Goal: Information Seeking & Learning: Learn about a topic

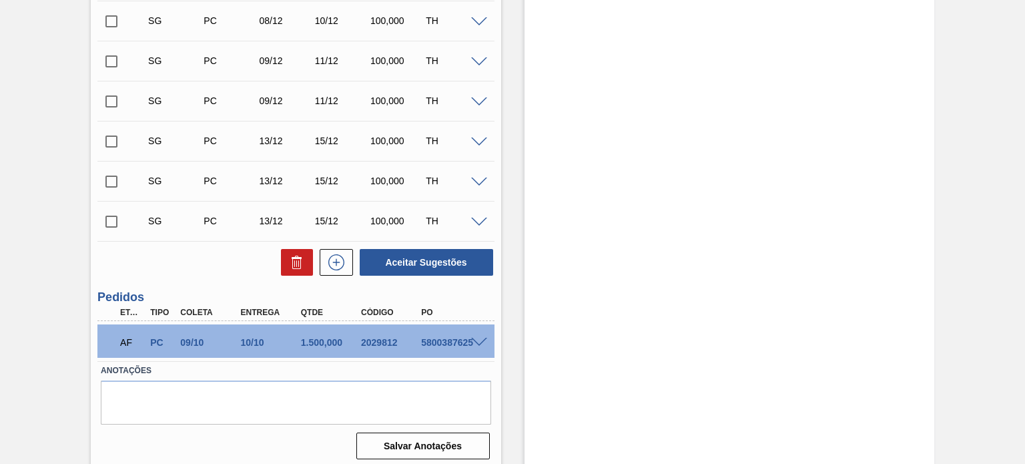
scroll to position [1019, 0]
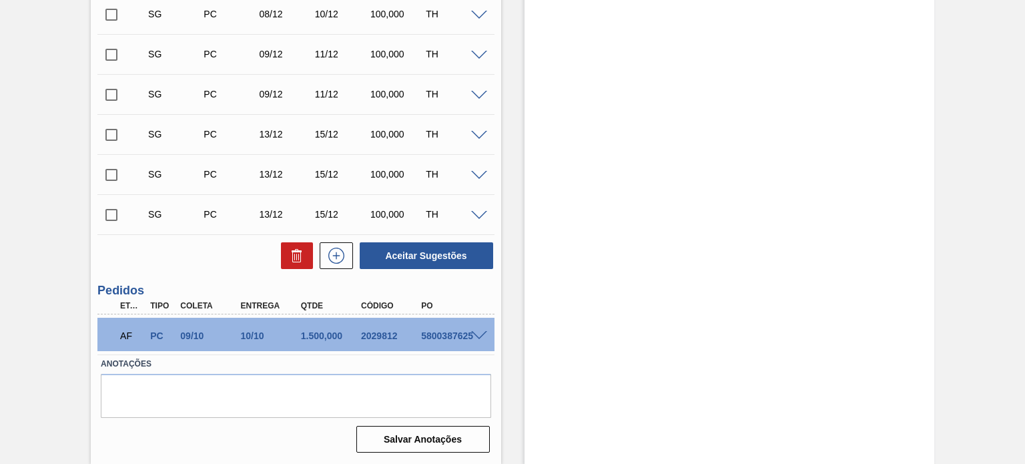
click at [480, 334] on span at bounding box center [479, 336] width 16 height 10
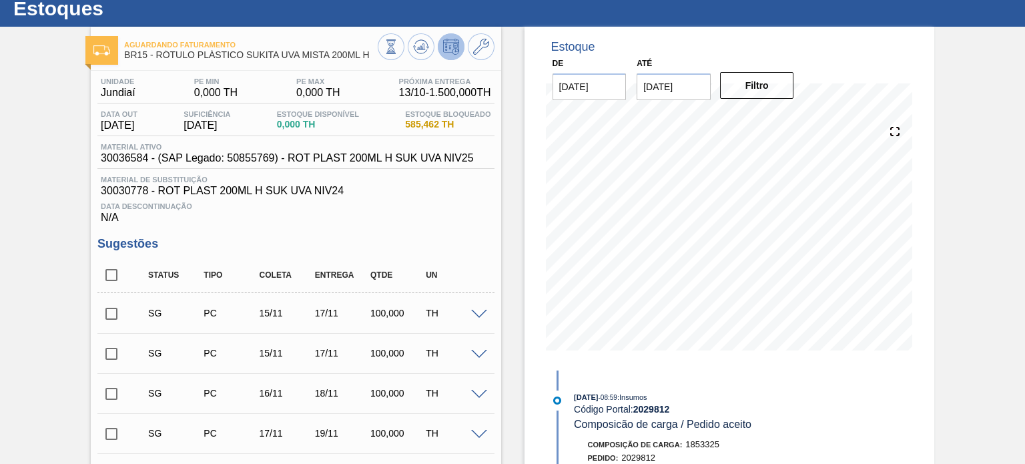
scroll to position [0, 0]
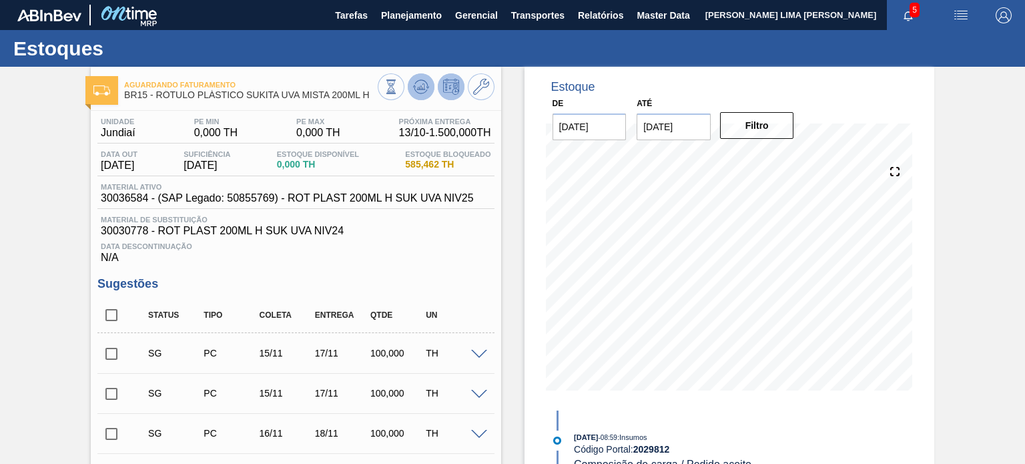
click at [423, 92] on icon at bounding box center [420, 90] width 13 height 7
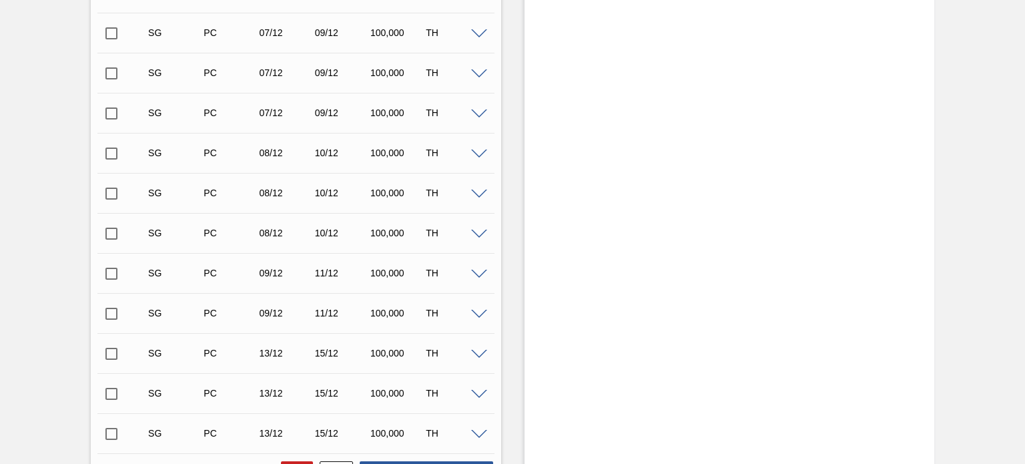
scroll to position [1019, 0]
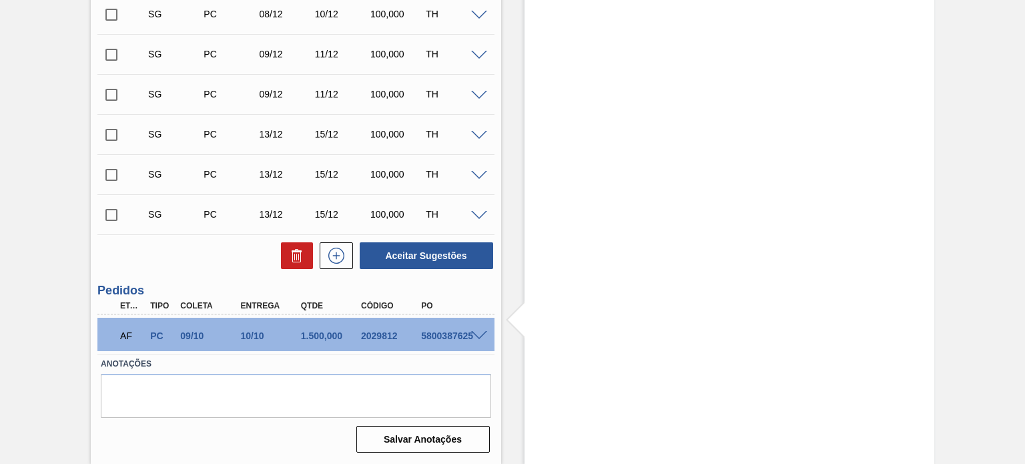
click at [480, 336] on span at bounding box center [479, 336] width 16 height 10
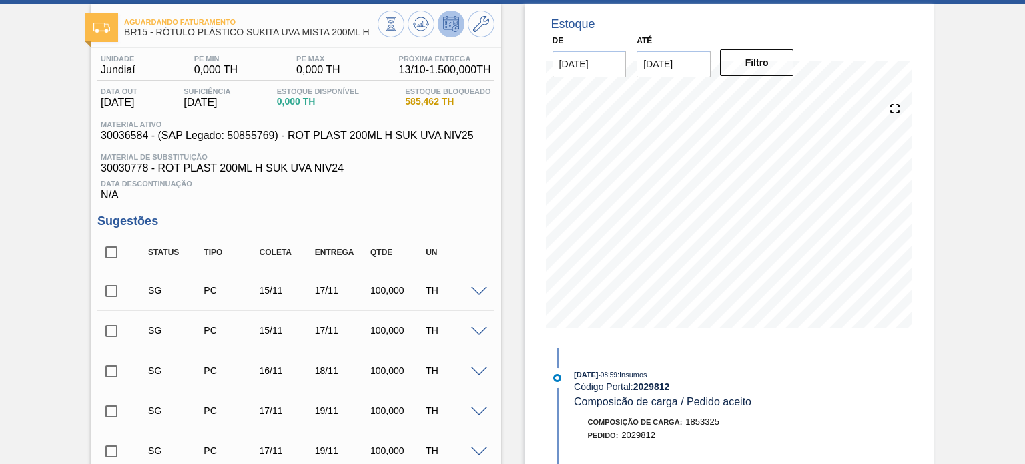
scroll to position [0, 0]
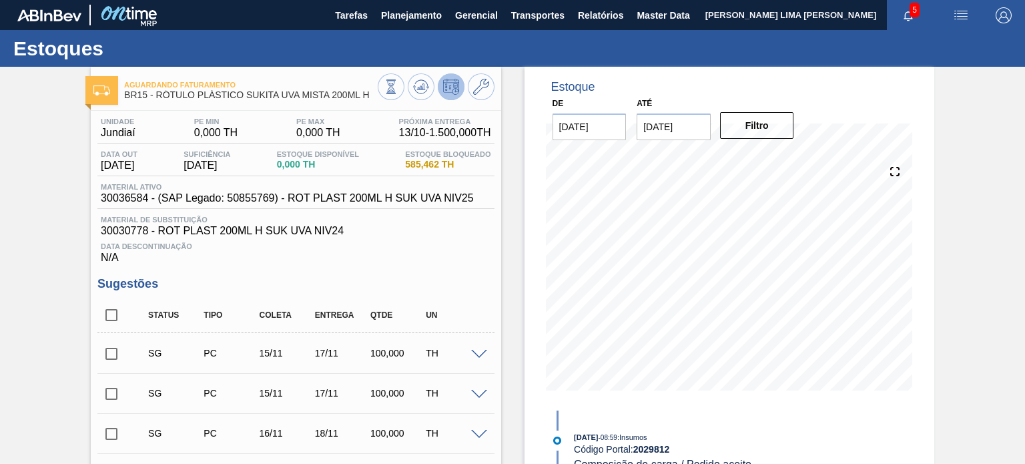
click at [427, 162] on span "585,462 TH" at bounding box center [447, 164] width 85 height 10
click at [395, 80] on icon at bounding box center [391, 86] width 15 height 15
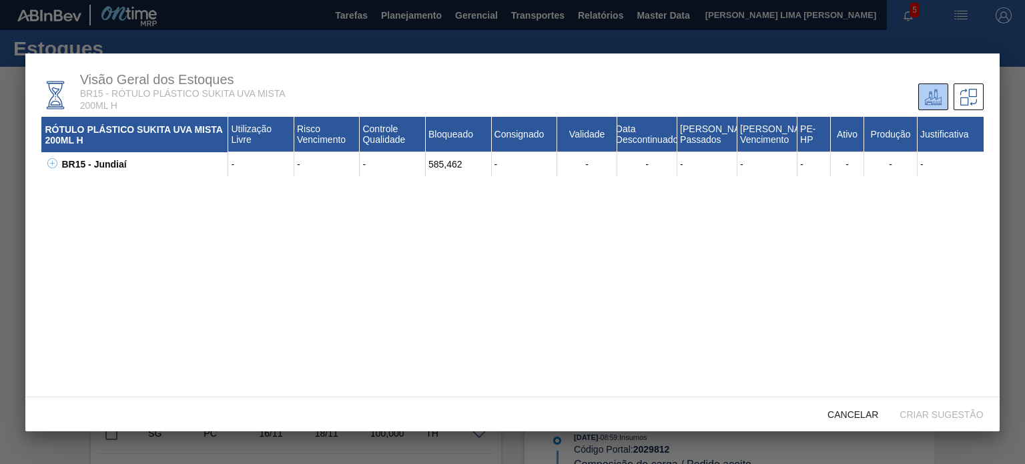
click at [49, 160] on icon at bounding box center [52, 163] width 10 height 10
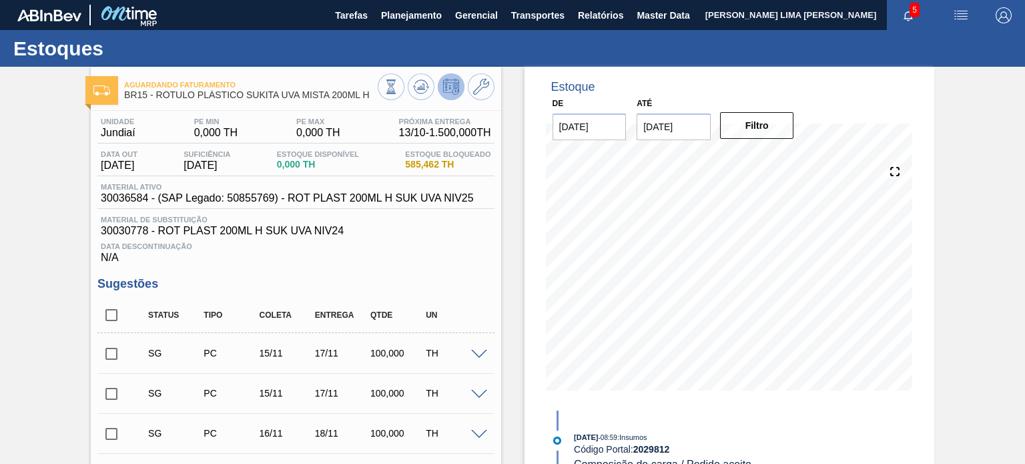
click at [401, 93] on button at bounding box center [391, 86] width 27 height 27
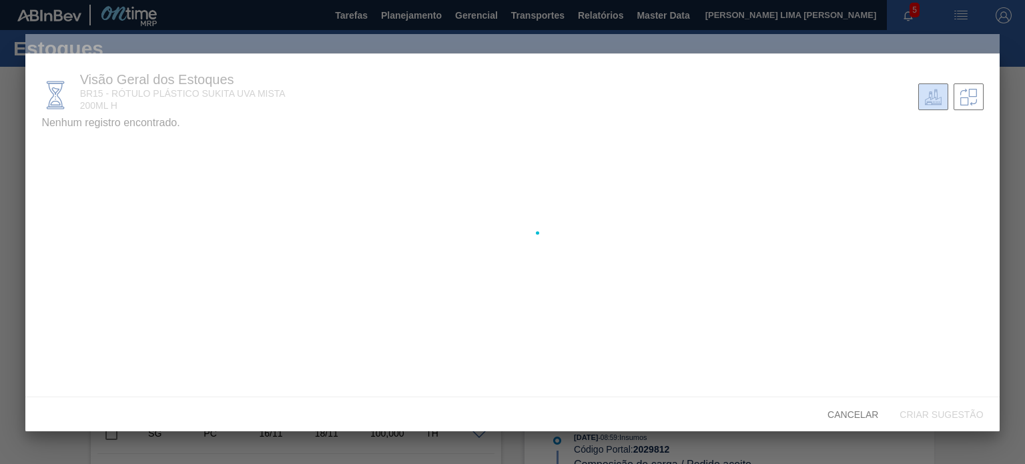
drag, startPoint x: 422, startPoint y: 90, endPoint x: 378, endPoint y: 99, distance: 44.2
click at [419, 90] on div at bounding box center [511, 232] width 973 height 397
click at [0, 175] on div at bounding box center [512, 232] width 1025 height 464
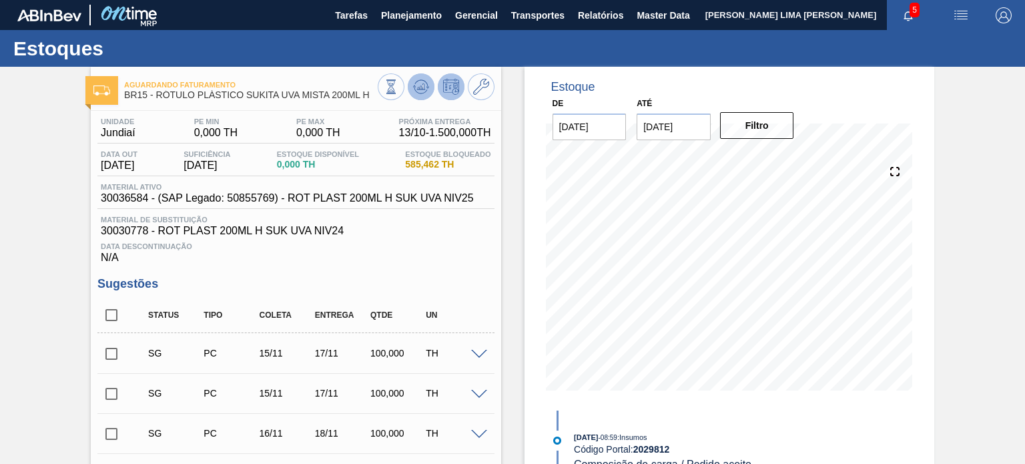
click at [422, 89] on icon at bounding box center [420, 86] width 9 height 6
click at [419, 84] on icon at bounding box center [421, 87] width 16 height 16
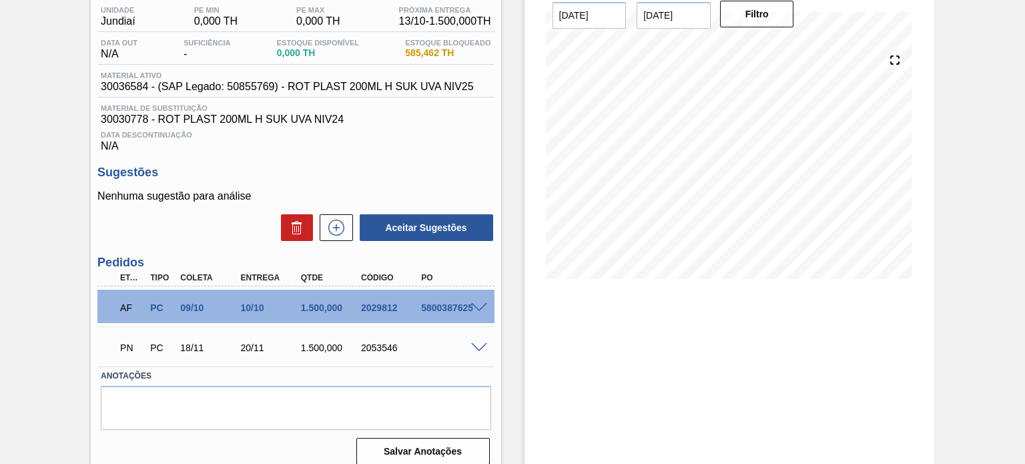
scroll to position [133, 0]
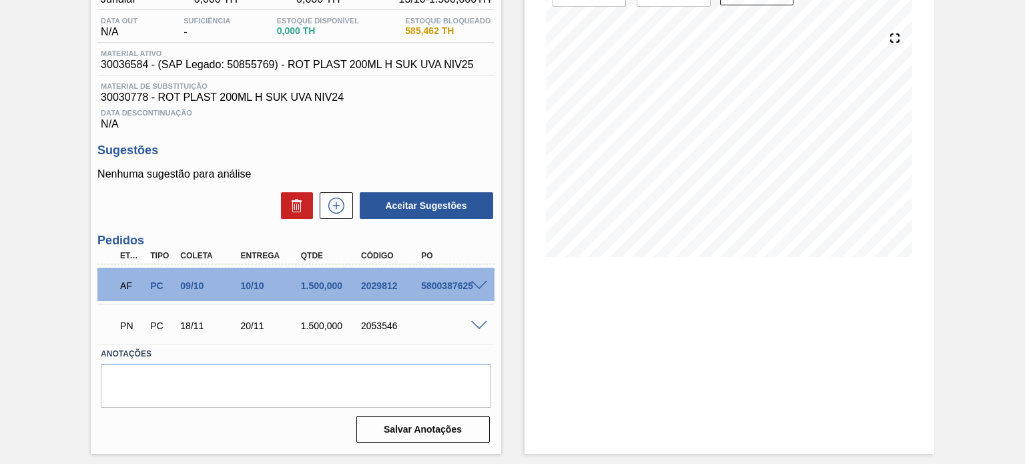
click at [482, 326] on span at bounding box center [479, 326] width 16 height 10
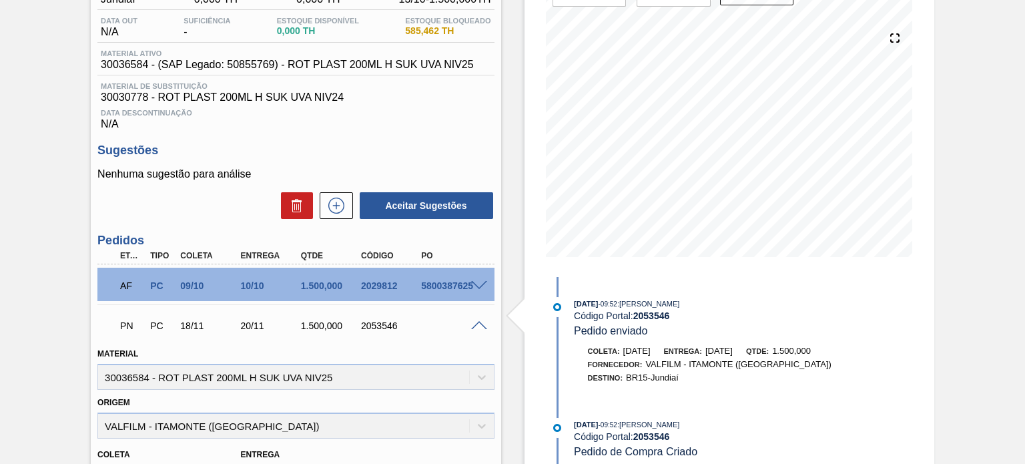
scroll to position [200, 0]
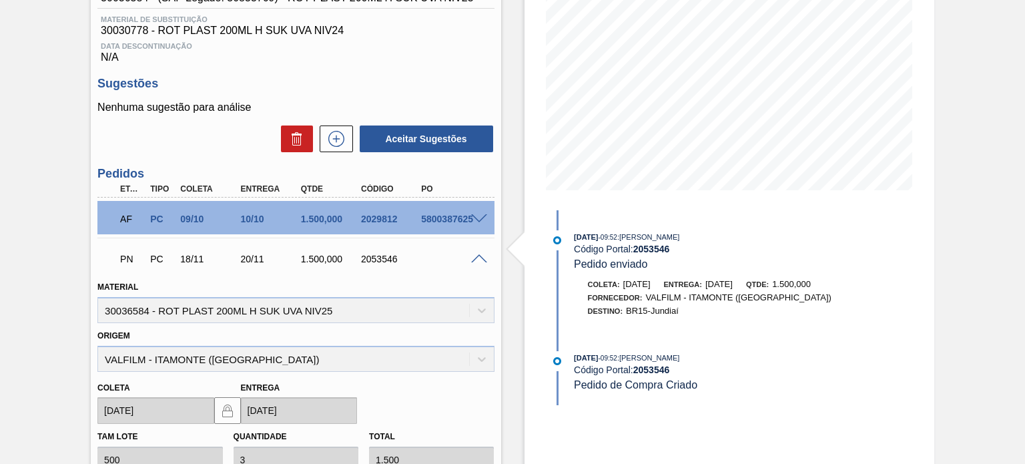
click at [474, 264] on div "PN PC 18/11 20/11 1.500,000 2053546" at bounding box center [295, 257] width 396 height 33
click at [478, 262] on span at bounding box center [479, 259] width 16 height 10
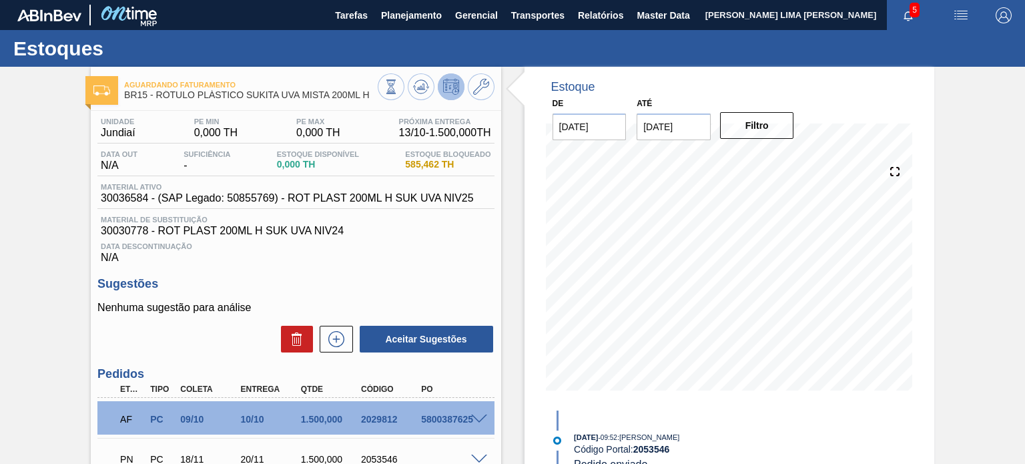
scroll to position [0, 0]
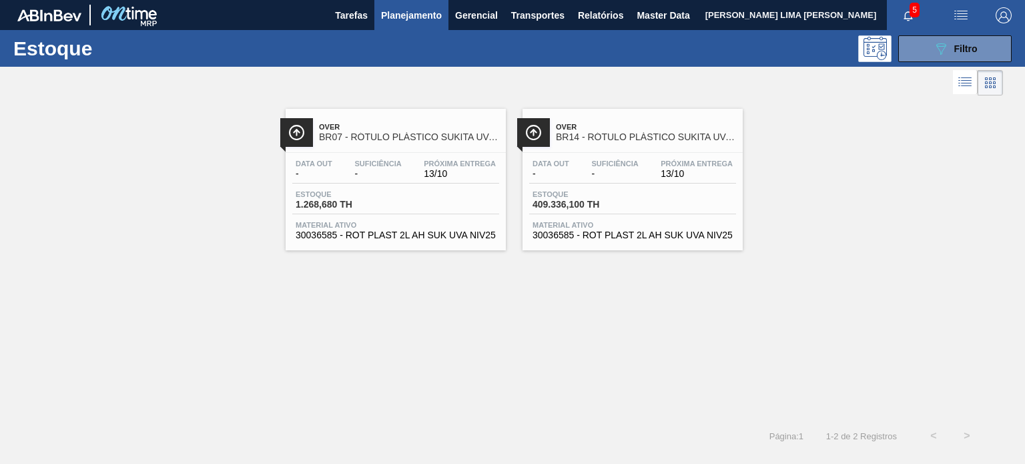
scroll to position [170, 0]
click at [913, 39] on button "089F7B8B-B2A5-4AFE-B5C0-19BA573D28AC Filtro" at bounding box center [954, 48] width 113 height 27
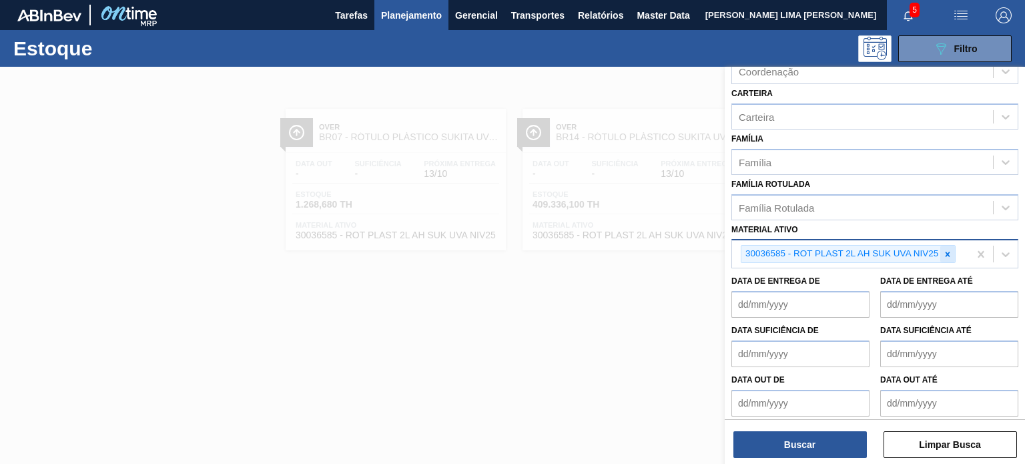
click at [945, 250] on icon at bounding box center [947, 254] width 9 height 9
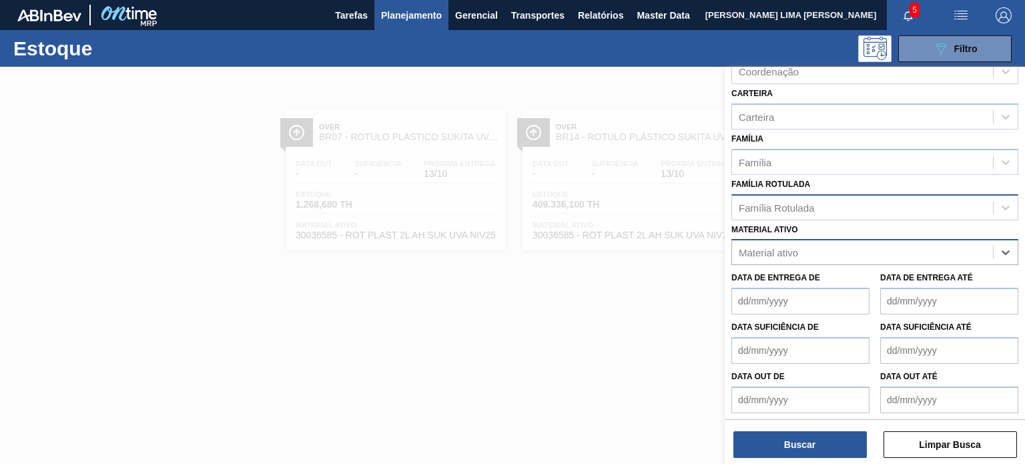
click at [877, 211] on div "Família Rotulada" at bounding box center [862, 206] width 261 height 19
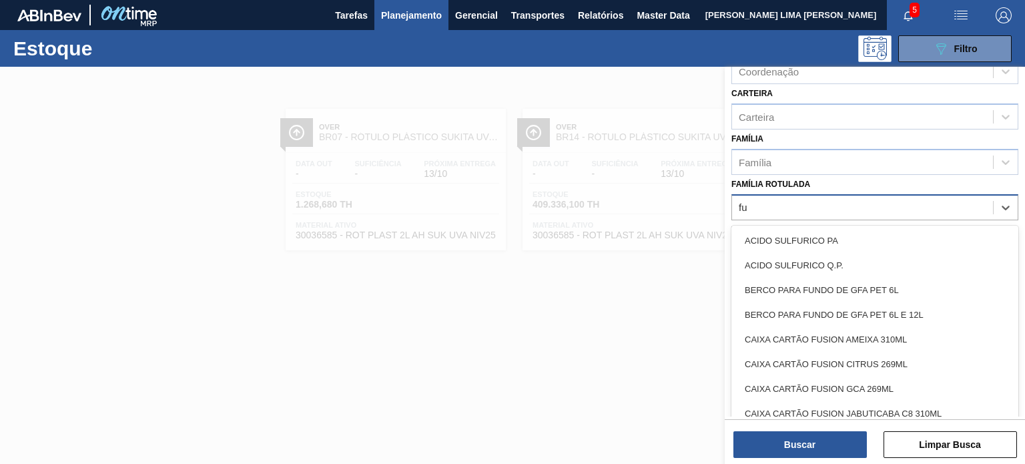
type Rotulada "f"
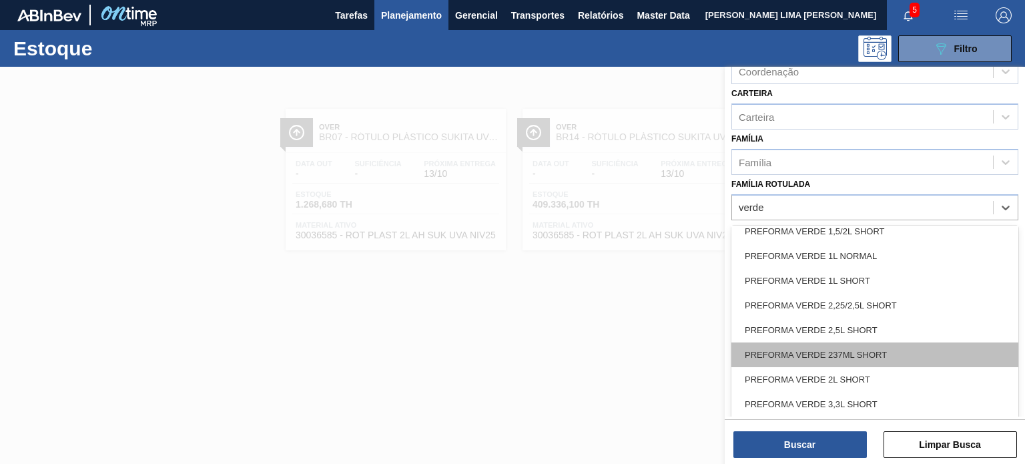
scroll to position [2284, 0]
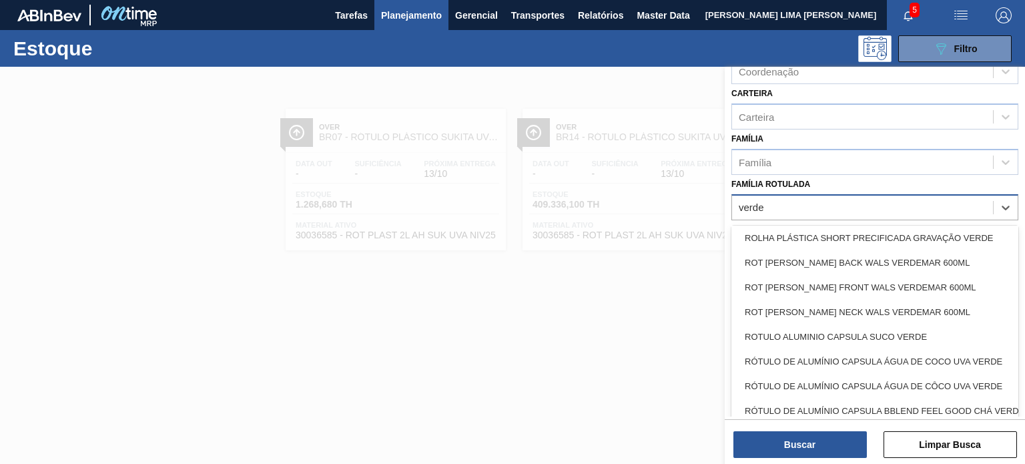
type Rotulada "verde"
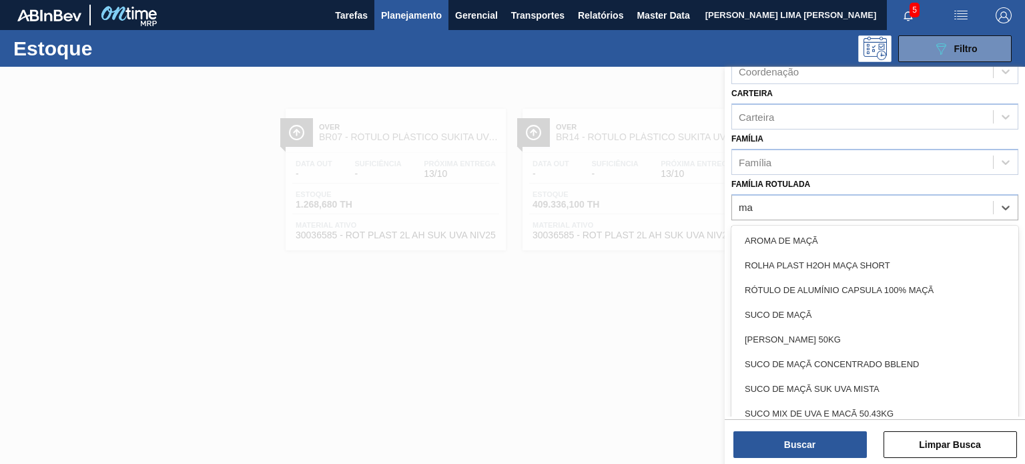
type Rotulada "m"
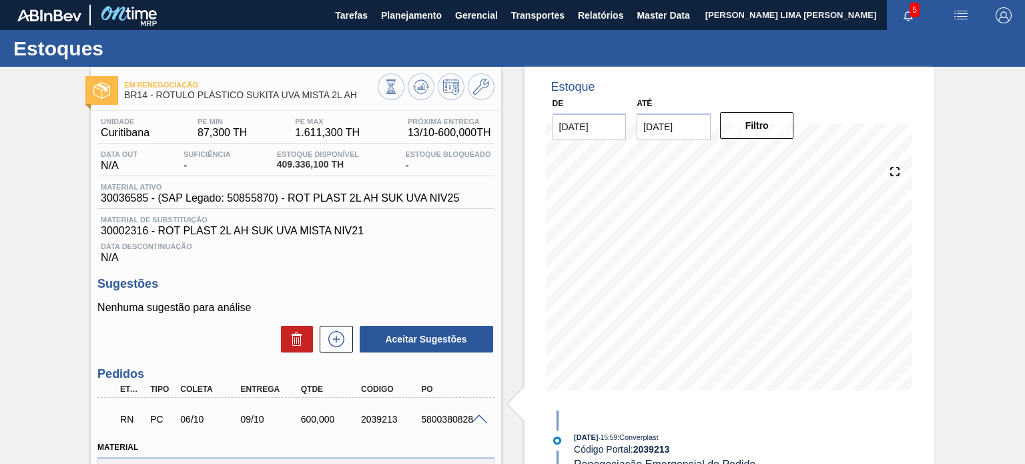
scroll to position [5, 0]
